Goal: Browse casually

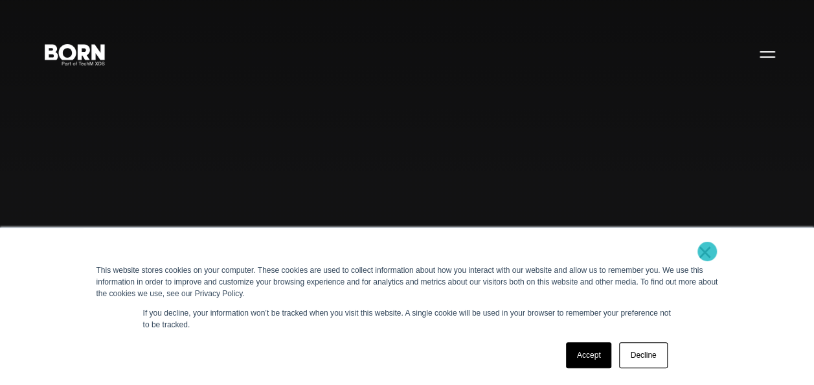
click at [707, 251] on link "×" at bounding box center [706, 252] width 16 height 12
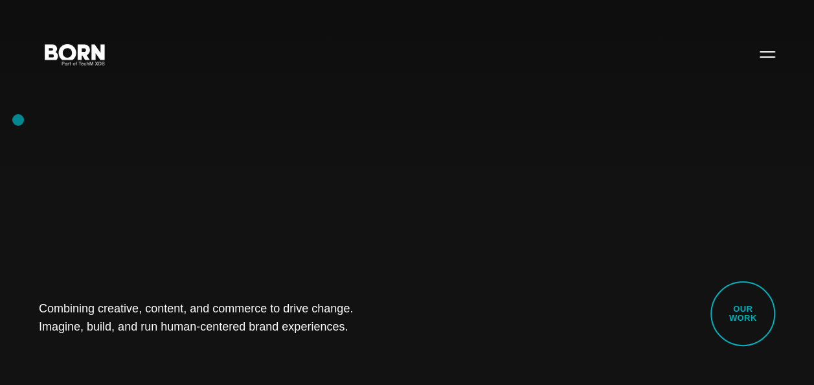
click at [18, 120] on div "Combining creative, content, and commerce to drive change. Imagine, build, and …" at bounding box center [407, 192] width 814 height 385
drag, startPoint x: 25, startPoint y: 304, endPoint x: 396, endPoint y: 335, distance: 372.5
click at [396, 335] on div "Combining creative, content, and commerce to drive change. Imagine, build, and …" at bounding box center [407, 192] width 814 height 385
click at [171, 342] on div "Combining creative, content, and commerce to drive change. Imagine, build, and …" at bounding box center [407, 192] width 814 height 385
drag, startPoint x: 27, startPoint y: 312, endPoint x: 354, endPoint y: 349, distance: 328.5
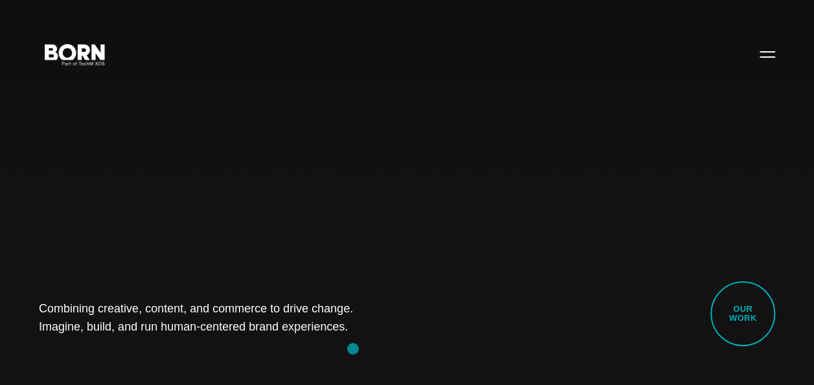
click at [354, 349] on div "Combining creative, content, and commerce to drive change. Imagine, build, and …" at bounding box center [407, 192] width 814 height 385
click at [177, 356] on div "Combining creative, content, and commerce to drive change. Imagine, build, and …" at bounding box center [407, 192] width 814 height 385
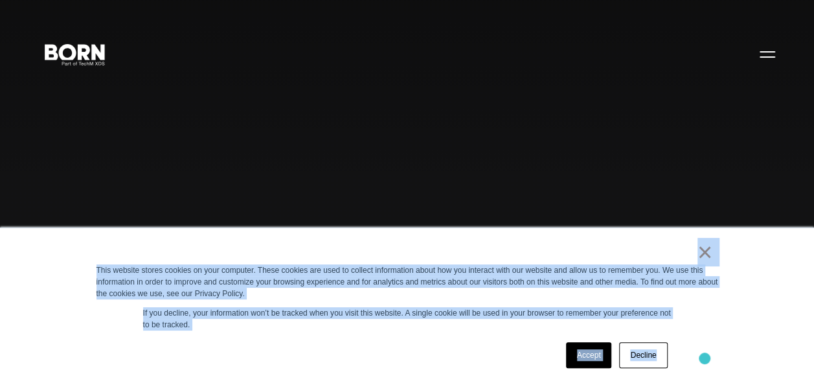
drag, startPoint x: 87, startPoint y: 259, endPoint x: 705, endPoint y: 355, distance: 625.4
click at [705, 355] on div "× This website stores cookies on your computer. These cookies are used to colle…" at bounding box center [408, 306] width 648 height 157
click at [386, 345] on div "Accept Decline" at bounding box center [384, 355] width 575 height 34
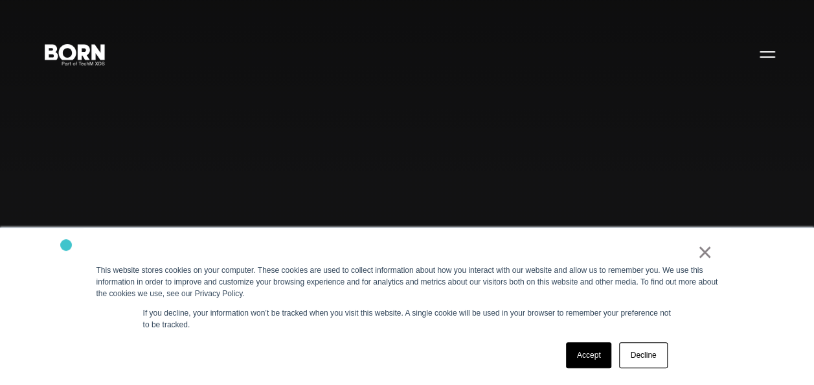
click at [66, 245] on div "× This website stores cookies on your computer. These cookies are used to colle…" at bounding box center [407, 305] width 814 height 157
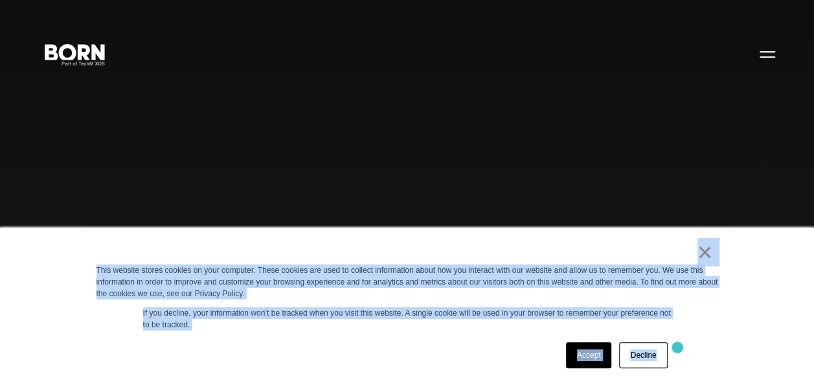
drag, startPoint x: 101, startPoint y: 260, endPoint x: 678, endPoint y: 347, distance: 583.0
click at [678, 347] on div "× This website stores cookies on your computer. These cookies are used to colle…" at bounding box center [408, 306] width 648 height 157
click at [345, 338] on div "× This website stores cookies on your computer. These cookies are used to colle…" at bounding box center [408, 306] width 648 height 157
drag, startPoint x: 656, startPoint y: 258, endPoint x: 744, endPoint y: 339, distance: 120.1
click at [744, 339] on div "× This website stores cookies on your computer. These cookies are used to colle…" at bounding box center [407, 305] width 814 height 157
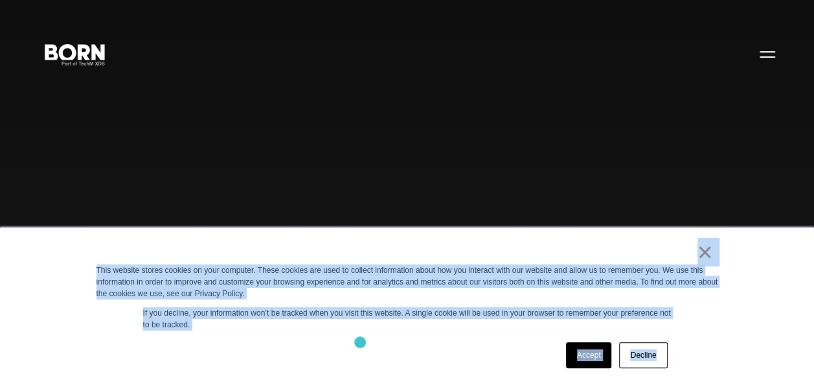
click at [360, 343] on div "Accept Decline" at bounding box center [384, 355] width 575 height 34
drag, startPoint x: 349, startPoint y: 234, endPoint x: 713, endPoint y: 341, distance: 378.8
click at [713, 341] on div "× This website stores cookies on your computer. These cookies are used to colle…" at bounding box center [408, 306] width 648 height 157
click at [378, 354] on div "Accept Decline" at bounding box center [384, 355] width 575 height 34
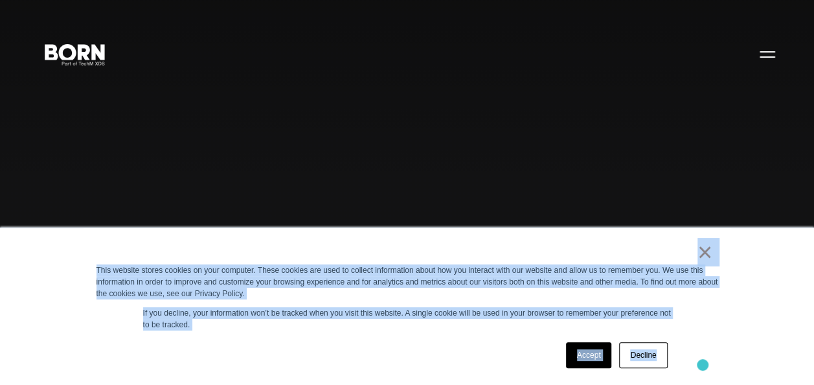
drag, startPoint x: 320, startPoint y: 237, endPoint x: 703, endPoint y: 365, distance: 403.6
click at [703, 365] on div "× This website stores cookies on your computer. These cookies are used to colle…" at bounding box center [408, 306] width 648 height 157
click at [368, 343] on div "Accept Decline" at bounding box center [384, 355] width 575 height 34
drag, startPoint x: 84, startPoint y: 268, endPoint x: 310, endPoint y: 340, distance: 237.4
click at [310, 340] on div "× This website stores cookies on your computer. These cookies are used to colle…" at bounding box center [408, 306] width 648 height 157
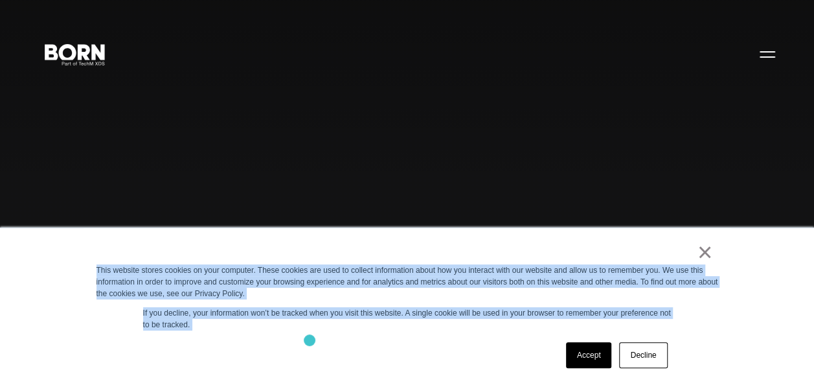
drag, startPoint x: 310, startPoint y: 340, endPoint x: 222, endPoint y: 351, distance: 88.1
click at [222, 351] on div "Accept Decline" at bounding box center [384, 355] width 575 height 34
click at [75, 266] on div "× This website stores cookies on your computer. These cookies are used to colle…" at bounding box center [407, 305] width 814 height 157
drag, startPoint x: 77, startPoint y: 259, endPoint x: 679, endPoint y: 354, distance: 609.2
click at [679, 354] on div "× This website stores cookies on your computer. These cookies are used to colle…" at bounding box center [407, 305] width 814 height 157
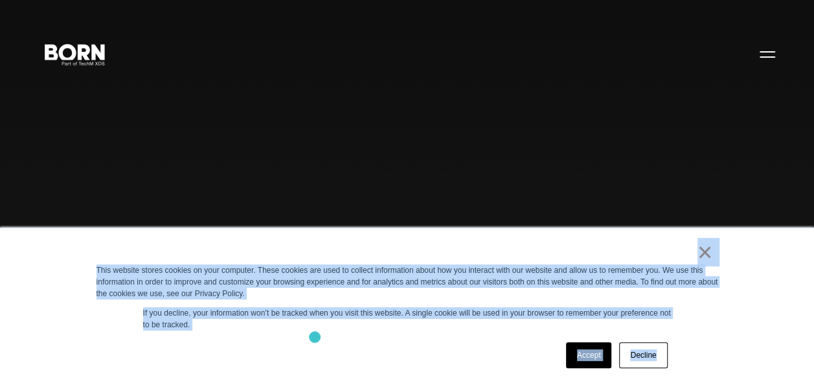
click at [314, 337] on div "× This website stores cookies on your computer. These cookies are used to colle…" at bounding box center [408, 306] width 648 height 157
drag, startPoint x: 459, startPoint y: 253, endPoint x: 753, endPoint y: 383, distance: 322.5
click at [753, 383] on div "× This website stores cookies on your computer. These cookies are used to colle…" at bounding box center [407, 305] width 814 height 157
click at [369, 345] on div "Accept Decline" at bounding box center [384, 355] width 575 height 34
drag, startPoint x: 691, startPoint y: 245, endPoint x: 730, endPoint y: 355, distance: 116.8
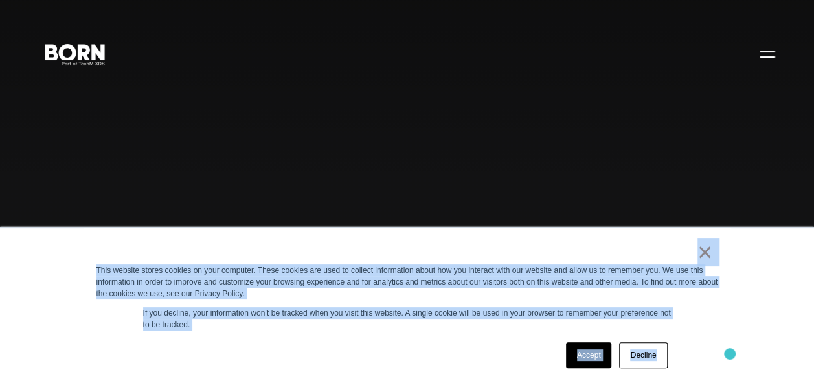
click at [730, 355] on div "× This website stores cookies on your computer. These cookies are used to colle…" at bounding box center [408, 306] width 648 height 157
click at [370, 338] on div "× This website stores cookies on your computer. These cookies are used to colle…" at bounding box center [408, 306] width 648 height 157
drag, startPoint x: 496, startPoint y: 261, endPoint x: 704, endPoint y: 337, distance: 221.5
click at [704, 337] on div "× This website stores cookies on your computer. These cookies are used to colle…" at bounding box center [408, 306] width 648 height 157
drag, startPoint x: 704, startPoint y: 337, endPoint x: 709, endPoint y: 348, distance: 11.6
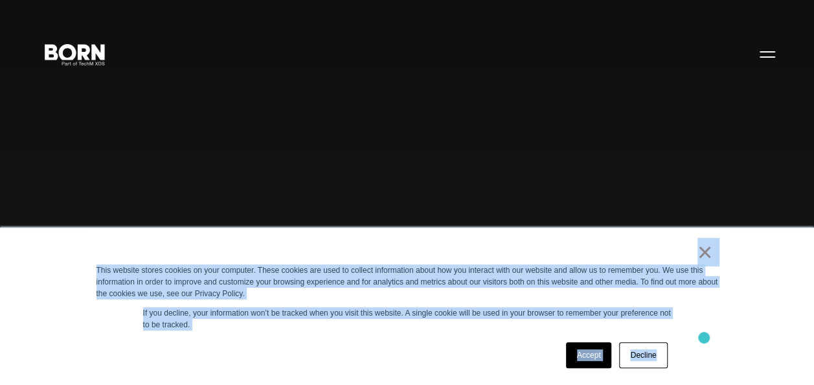
click at [709, 348] on div "× This website stores cookies on your computer. These cookies are used to colle…" at bounding box center [408, 306] width 648 height 157
drag, startPoint x: 709, startPoint y: 348, endPoint x: 376, endPoint y: 236, distance: 351.1
click at [376, 236] on div "× This website stores cookies on your computer. These cookies are used to colle…" at bounding box center [408, 306] width 648 height 157
click at [723, 317] on div "× This website stores cookies on your computer. These cookies are used to colle…" at bounding box center [408, 306] width 648 height 157
drag, startPoint x: 647, startPoint y: 242, endPoint x: 758, endPoint y: 345, distance: 150.8
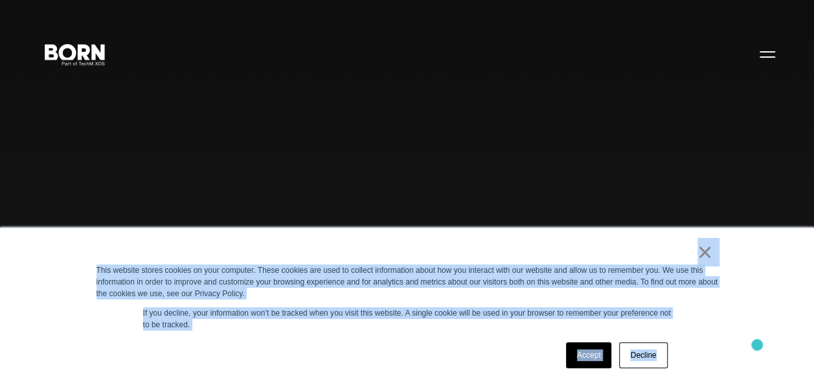
click at [758, 345] on div "× This website stores cookies on your computer. These cookies are used to colle…" at bounding box center [407, 305] width 814 height 157
drag, startPoint x: 758, startPoint y: 345, endPoint x: 692, endPoint y: 316, distance: 71.4
click at [692, 316] on div "× This website stores cookies on your computer. These cookies are used to colle…" at bounding box center [408, 306] width 648 height 157
click at [509, 243] on div "× This website stores cookies on your computer. These cookies are used to colle…" at bounding box center [408, 306] width 648 height 157
drag, startPoint x: 509, startPoint y: 243, endPoint x: 696, endPoint y: 346, distance: 213.7
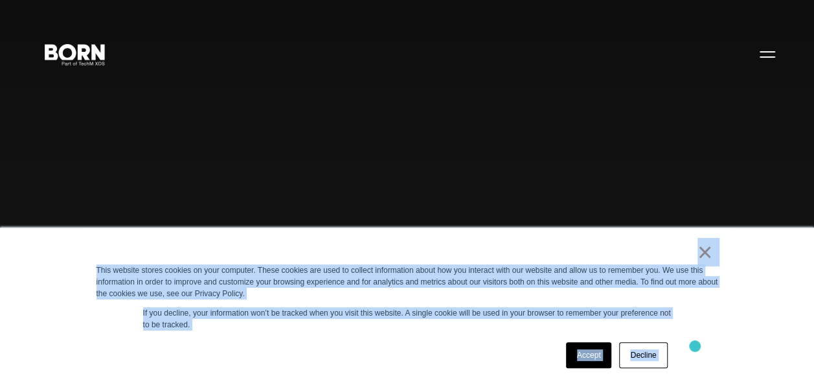
click at [696, 346] on div "× This website stores cookies on your computer. These cookies are used to colle…" at bounding box center [408, 306] width 648 height 157
click at [364, 354] on div "Accept Decline" at bounding box center [384, 355] width 575 height 34
drag, startPoint x: 610, startPoint y: 244, endPoint x: 744, endPoint y: 346, distance: 168.2
click at [744, 346] on div "× This website stores cookies on your computer. These cookies are used to colle…" at bounding box center [407, 305] width 814 height 157
click at [494, 351] on div "Accept Decline" at bounding box center [384, 355] width 575 height 34
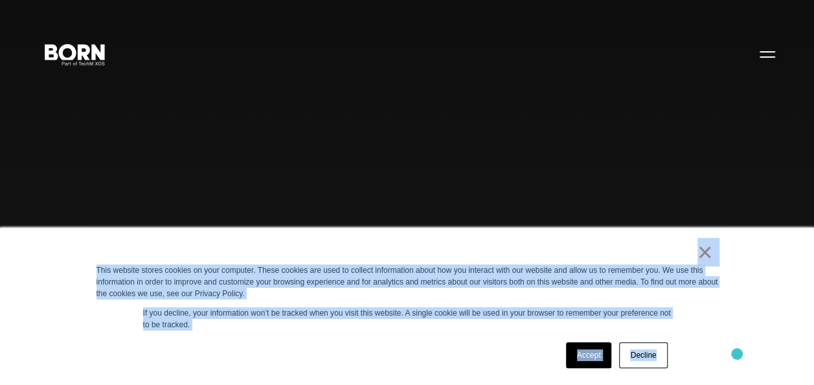
drag, startPoint x: 595, startPoint y: 246, endPoint x: 737, endPoint y: 354, distance: 178.9
click at [737, 354] on div "× This website stores cookies on your computer. These cookies are used to colle…" at bounding box center [407, 305] width 814 height 157
click at [503, 358] on div "Accept Decline" at bounding box center [384, 355] width 575 height 34
drag, startPoint x: 638, startPoint y: 237, endPoint x: 735, endPoint y: 345, distance: 144.5
click at [735, 345] on div "× This website stores cookies on your computer. These cookies are used to colle…" at bounding box center [407, 305] width 814 height 157
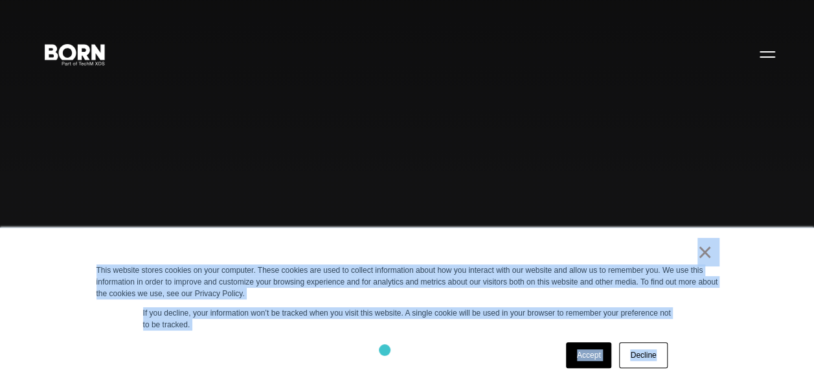
click at [385, 350] on div "Accept Decline" at bounding box center [384, 355] width 575 height 34
drag, startPoint x: 490, startPoint y: 236, endPoint x: 728, endPoint y: 395, distance: 286.2
click at [453, 352] on div "Accept Decline" at bounding box center [384, 355] width 575 height 34
drag, startPoint x: 595, startPoint y: 244, endPoint x: 712, endPoint y: 333, distance: 146.9
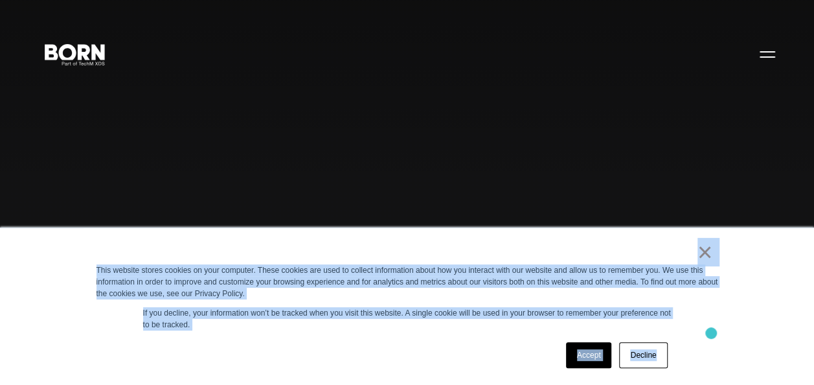
click at [712, 333] on div "× This website stores cookies on your computer. These cookies are used to colle…" at bounding box center [408, 306] width 648 height 157
click at [431, 341] on div "Accept Decline" at bounding box center [384, 355] width 575 height 34
drag, startPoint x: 638, startPoint y: 245, endPoint x: 759, endPoint y: 330, distance: 148.3
click at [759, 330] on div "× This website stores cookies on your computer. These cookies are used to colle…" at bounding box center [407, 305] width 814 height 157
click at [454, 342] on div "Accept Decline" at bounding box center [384, 355] width 575 height 34
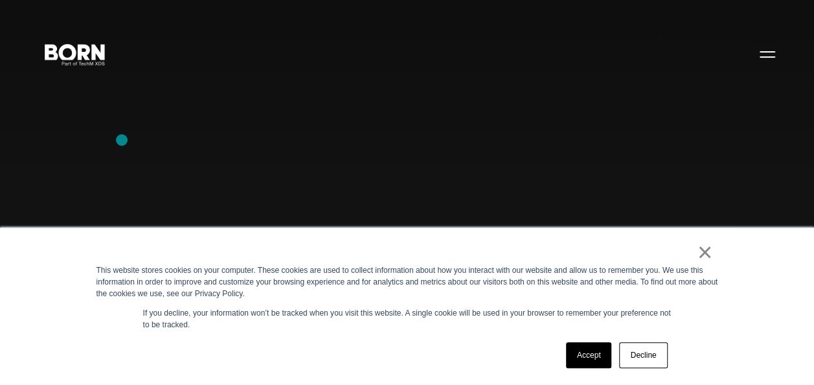
click at [122, 140] on div "Combining creative, content, and commerce to drive change. Imagine, build, and …" at bounding box center [407, 192] width 814 height 385
click at [87, 194] on div "Combining creative, content, and commerce to drive change. Imagine, build, and …" at bounding box center [407, 192] width 814 height 385
